Goal: Use online tool/utility: Utilize a website feature to perform a specific function

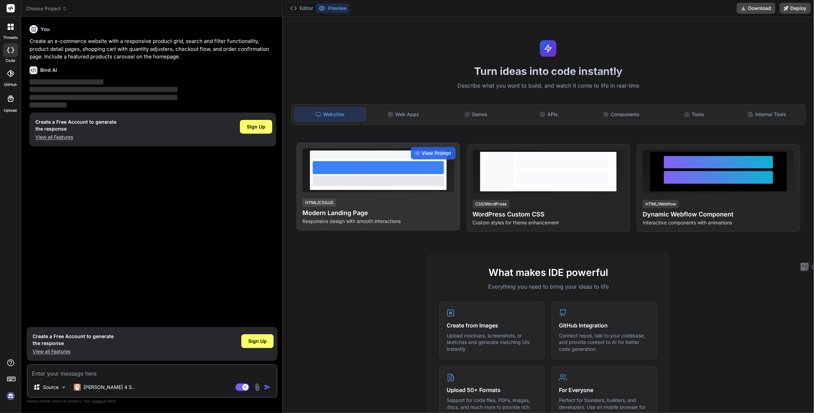
click at [364, 182] on div at bounding box center [378, 180] width 131 height 10
click at [432, 152] on span "View Prompt" at bounding box center [437, 153] width 30 height 7
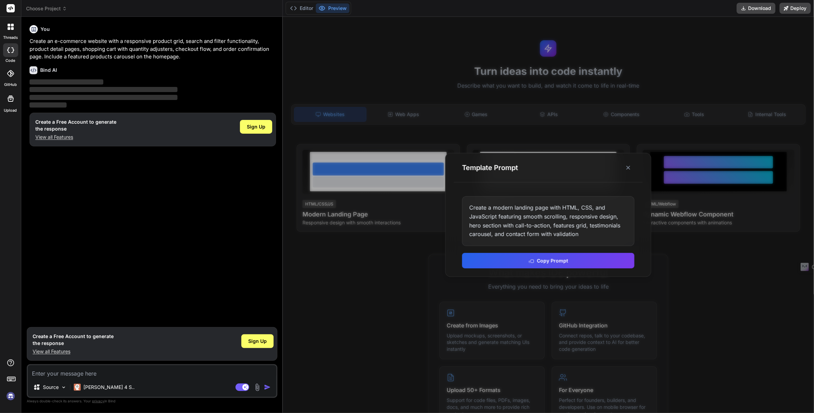
click at [561, 129] on div at bounding box center [548, 215] width 531 height 396
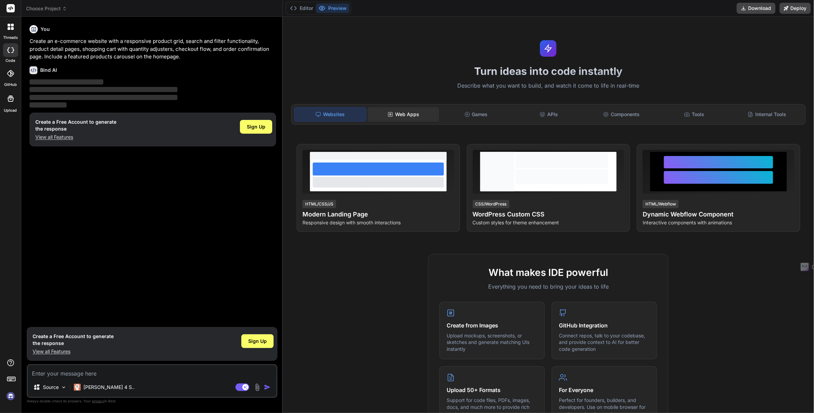
click at [412, 113] on div "Web Apps" at bounding box center [403, 114] width 71 height 14
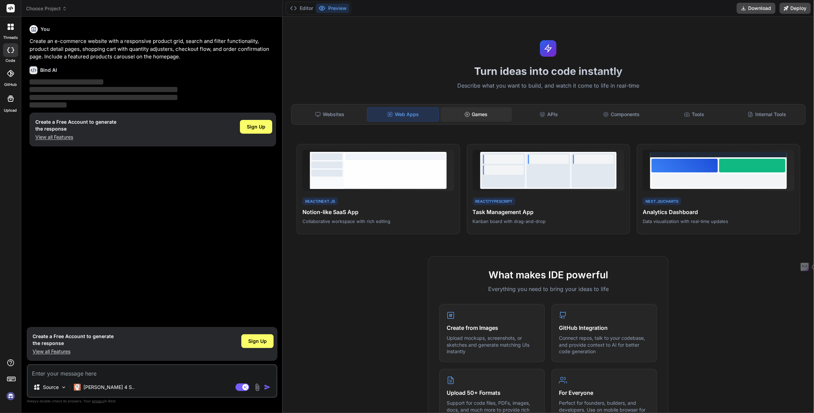
click at [476, 117] on div "Games" at bounding box center [476, 114] width 71 height 14
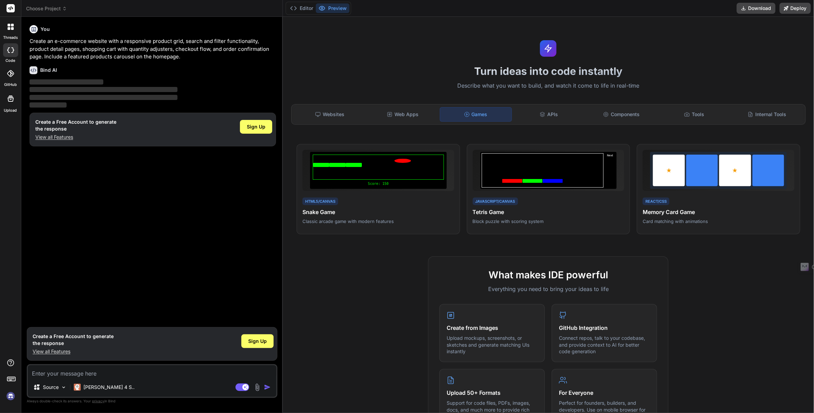
type textarea "x"
click at [703, 108] on div "Tools" at bounding box center [694, 114] width 71 height 14
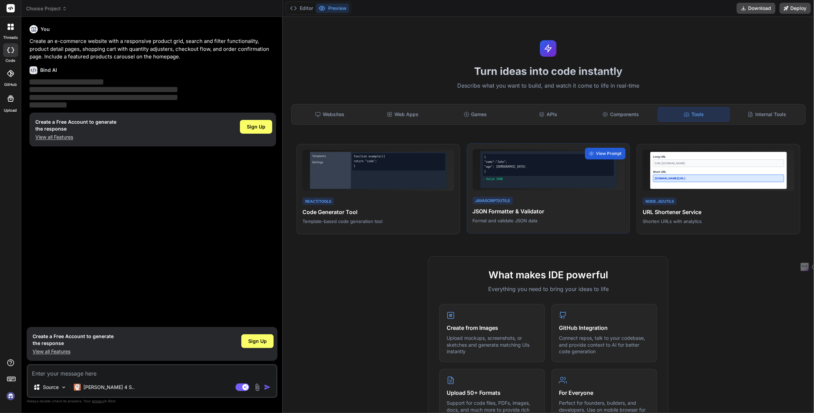
click at [555, 173] on div "{ "name":"[PERSON_NAME]", "age": [DEMOGRAPHIC_DATA] }" at bounding box center [548, 165] width 131 height 22
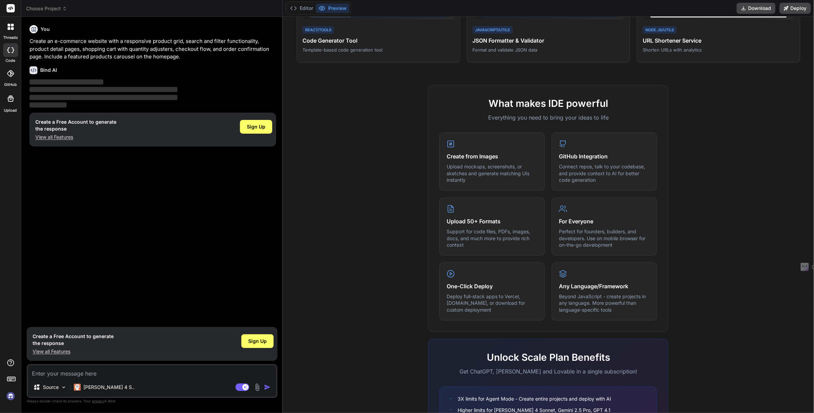
scroll to position [242, 0]
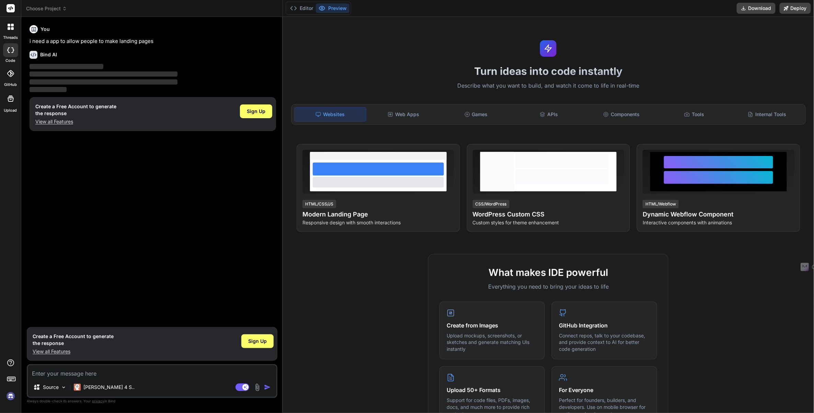
type textarea "x"
